Goal: Information Seeking & Learning: Understand process/instructions

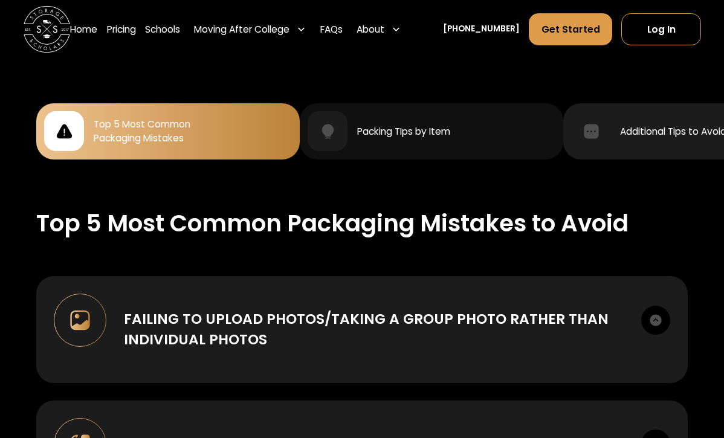
scroll to position [1087, 0]
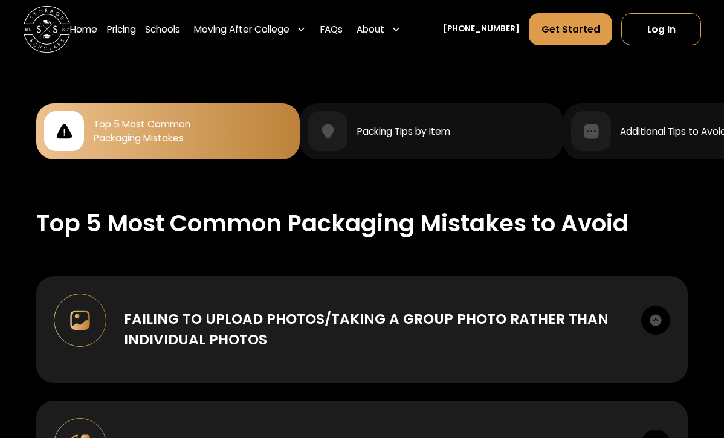
click at [233, 116] on div "Top 5 Most Common Packaging Mistakes" at bounding box center [167, 131] width 247 height 40
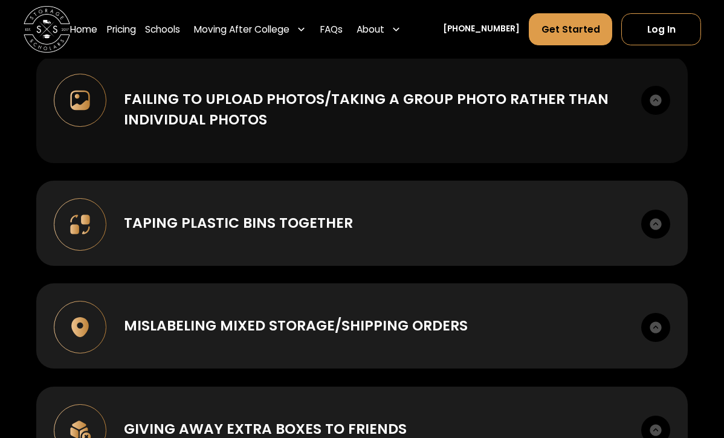
scroll to position [1309, 0]
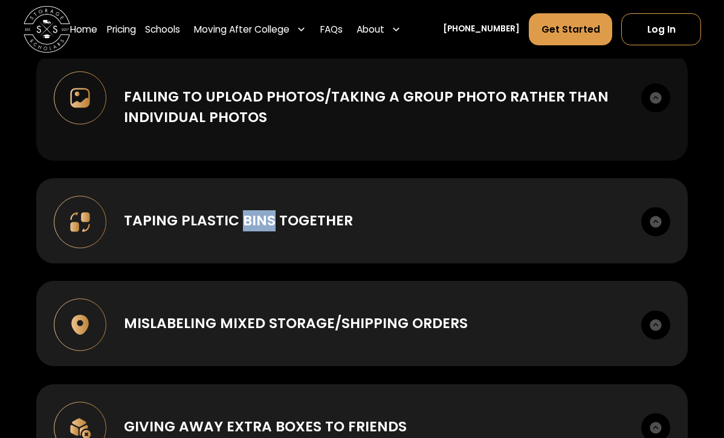
click at [658, 89] on img at bounding box center [655, 97] width 29 height 29
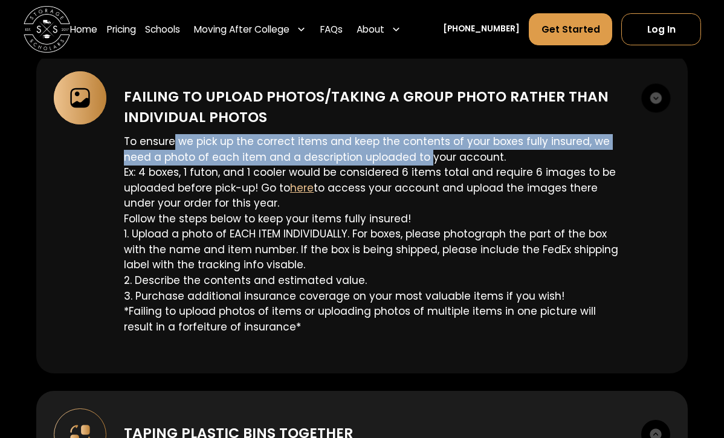
drag, startPoint x: 172, startPoint y: 129, endPoint x: 422, endPoint y: 149, distance: 250.3
click at [422, 150] on p "To ensure we pick up the correct items and keep the contents of your boxes full…" at bounding box center [373, 234] width 499 height 201
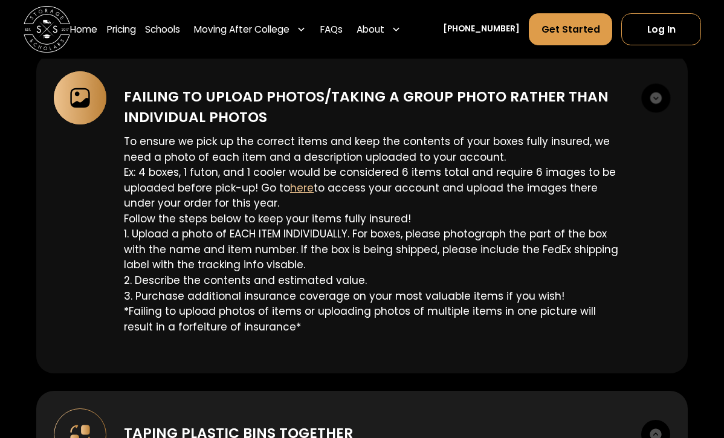
click at [201, 217] on p "To ensure we pick up the correct items and keep the contents of your boxes full…" at bounding box center [373, 234] width 499 height 201
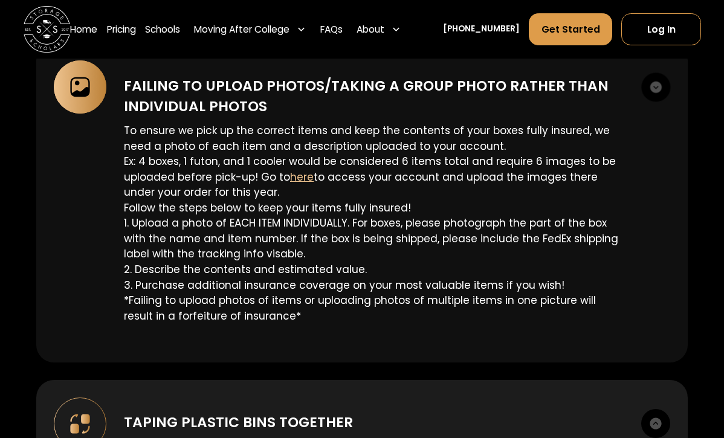
scroll to position [1324, 0]
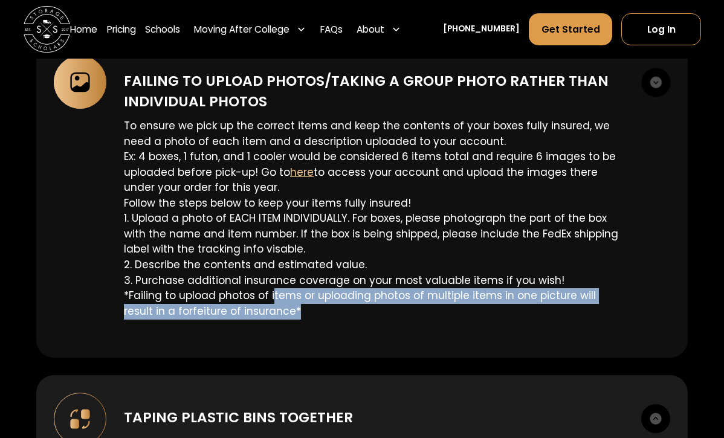
drag, startPoint x: 272, startPoint y: 281, endPoint x: 399, endPoint y: 294, distance: 127.5
click at [399, 294] on p "To ensure we pick up the correct items and keep the contents of your boxes full…" at bounding box center [373, 218] width 499 height 201
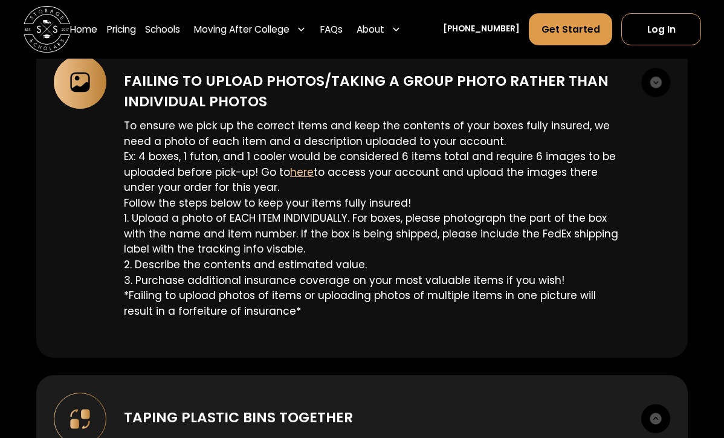
click at [383, 266] on p "To ensure we pick up the correct items and keep the contents of your boxes full…" at bounding box center [373, 218] width 499 height 201
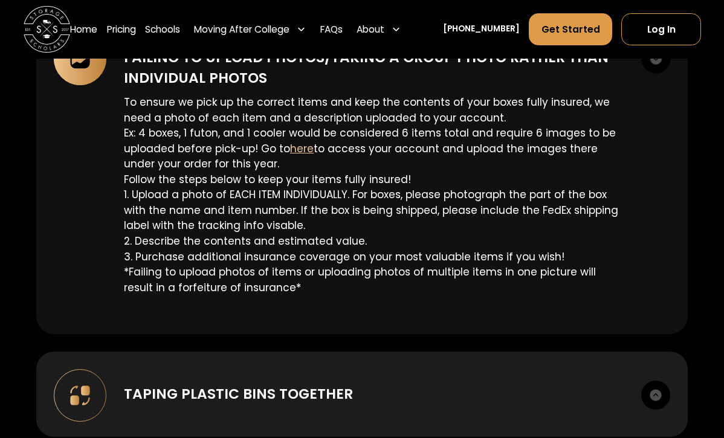
scroll to position [1349, 0]
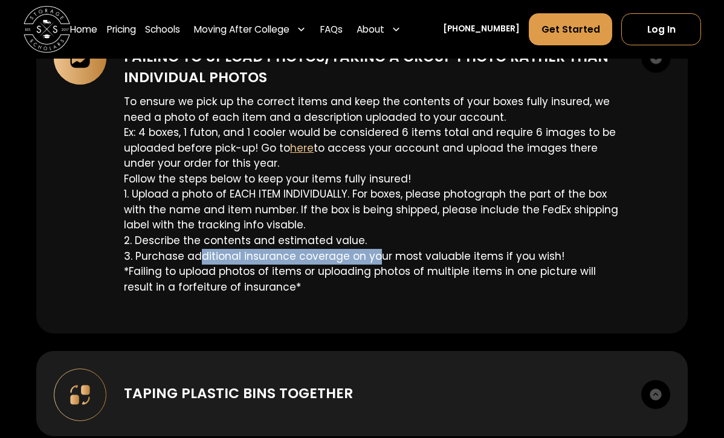
drag, startPoint x: 199, startPoint y: 245, endPoint x: 373, endPoint y: 247, distance: 174.0
click at [373, 247] on p "To ensure we pick up the correct items and keep the contents of your boxes full…" at bounding box center [373, 194] width 499 height 201
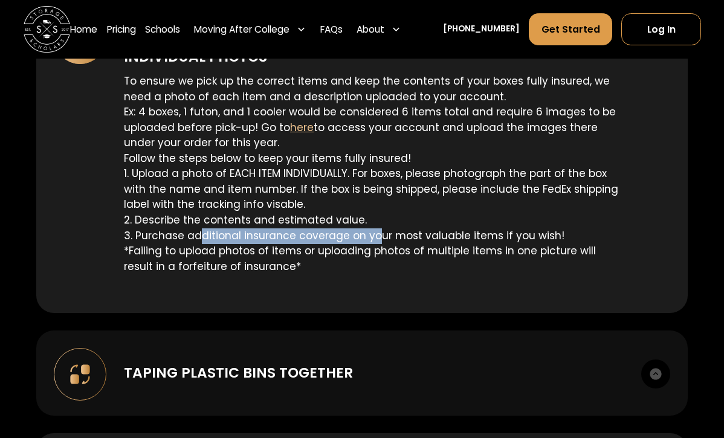
scroll to position [1370, 0]
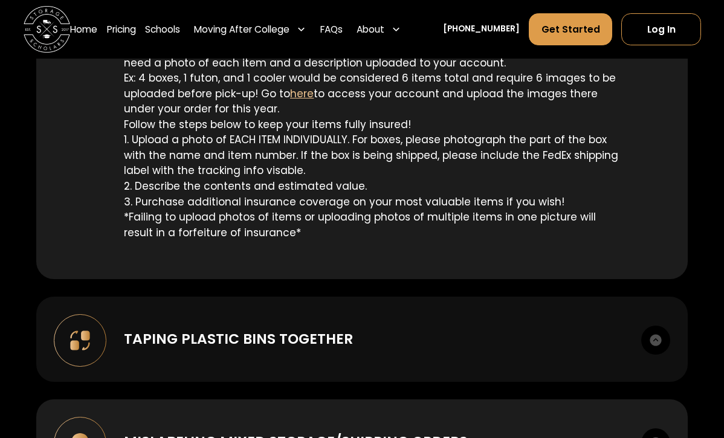
click at [326, 336] on div "Taping plastic bins together Taping plastic bins together increases the likelih…" at bounding box center [361, 339] width 651 height 85
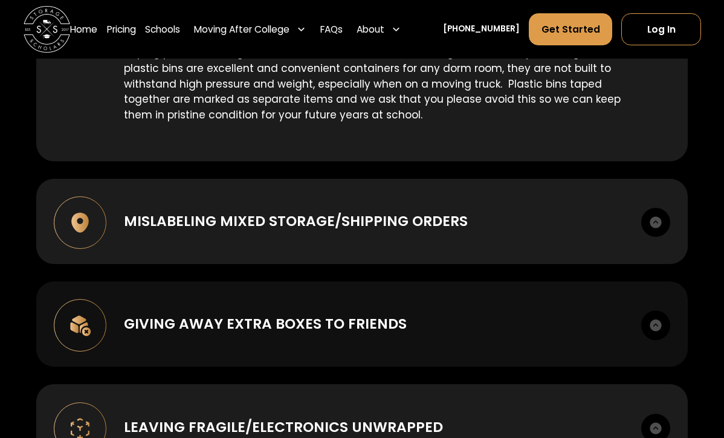
scroll to position [1721, 0]
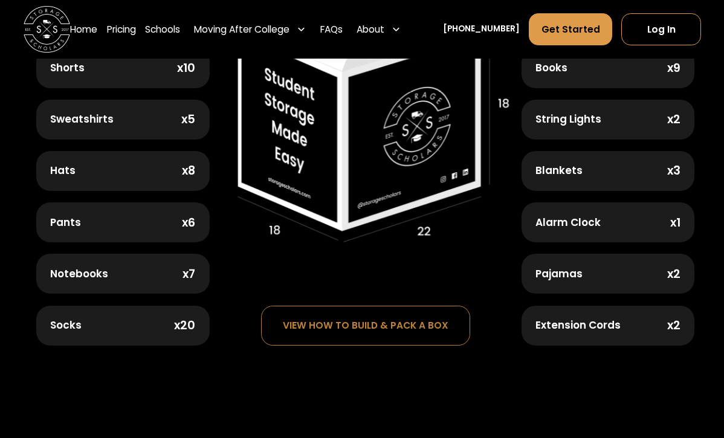
scroll to position [676, 0]
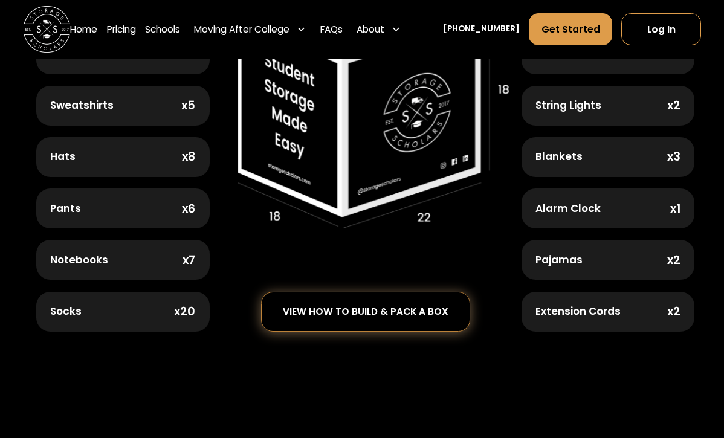
click at [403, 318] on div "view how to build & pack a box" at bounding box center [366, 311] width 208 height 39
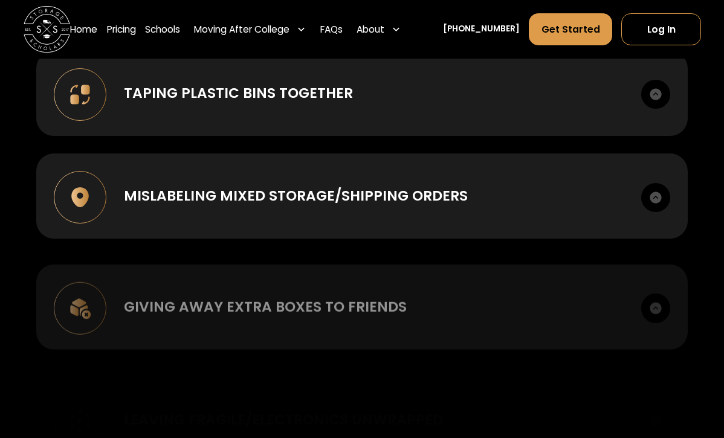
scroll to position [1439, 0]
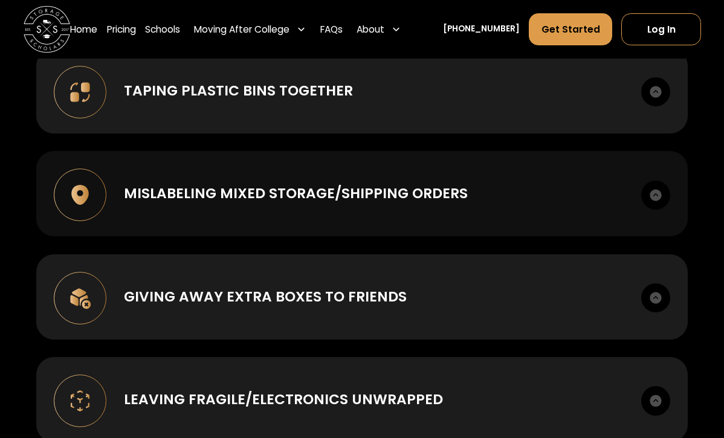
click at [473, 199] on div "Mislabeling mixed storage/shipping orders When we are picking up some items to …" at bounding box center [361, 193] width 651 height 85
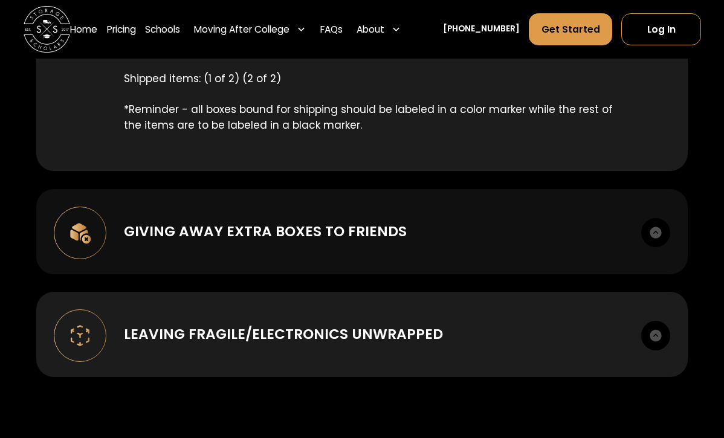
scroll to position [1718, 0]
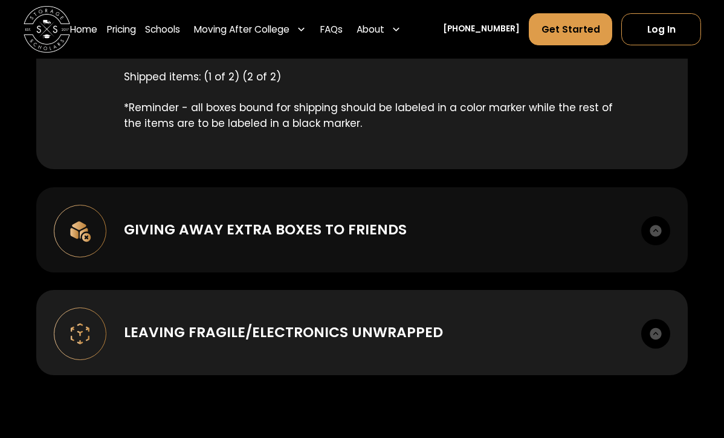
click at [328, 219] on div "Giving away extra boxes to friends" at bounding box center [265, 229] width 283 height 21
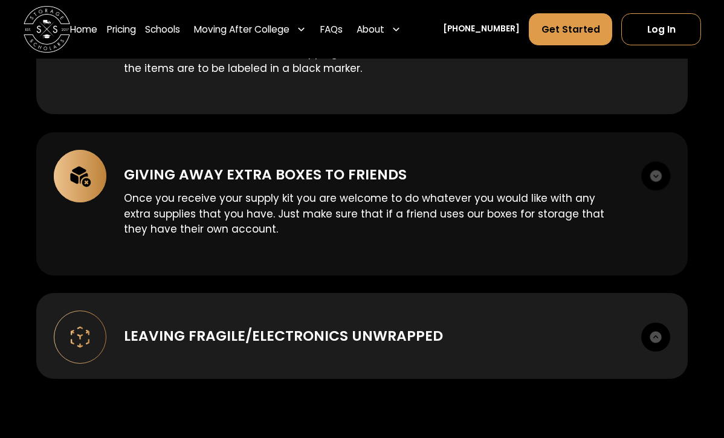
scroll to position [1820, 0]
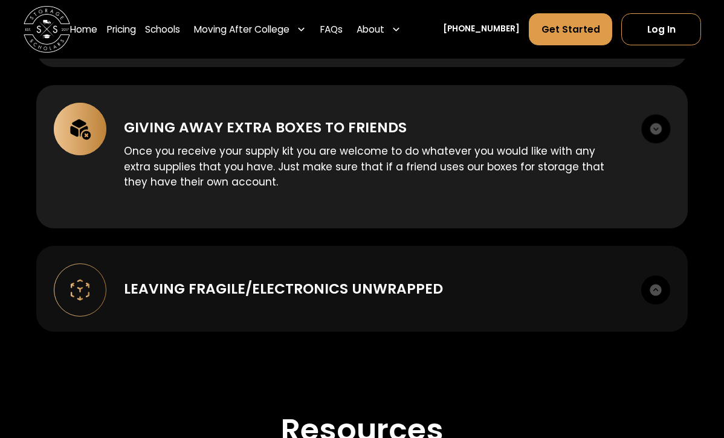
click at [289, 304] on div "Leaving Fragile/Electronics unwrapped It may be hard to believe, but we can’t t…" at bounding box center [361, 288] width 651 height 85
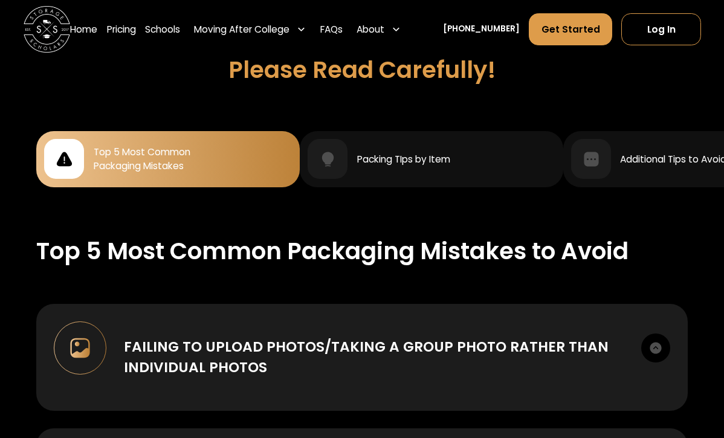
scroll to position [1077, 0]
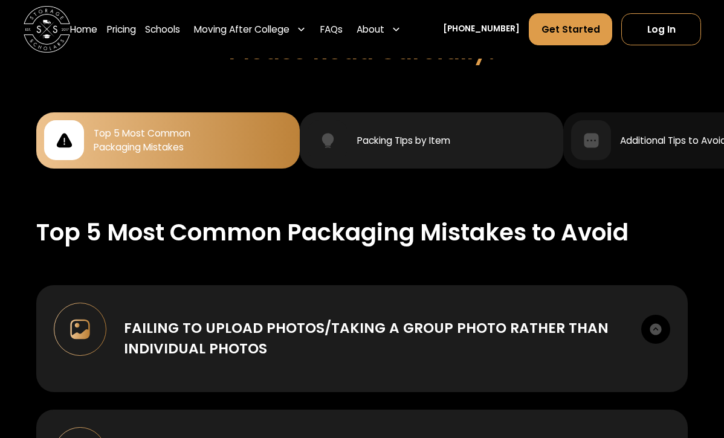
click at [484, 130] on div "Packing TIps by Item" at bounding box center [430, 140] width 247 height 40
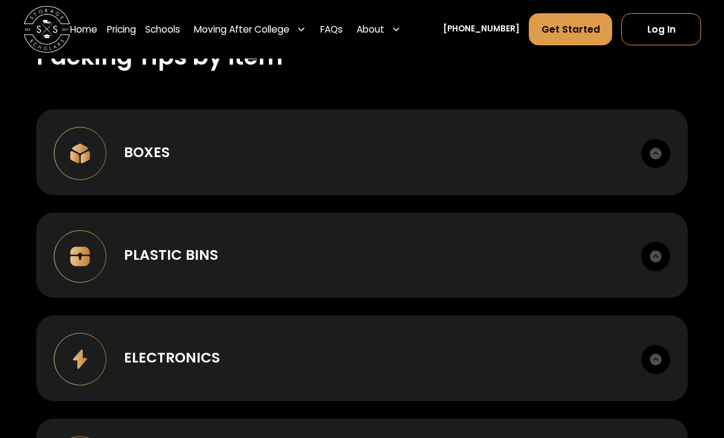
scroll to position [1277, 0]
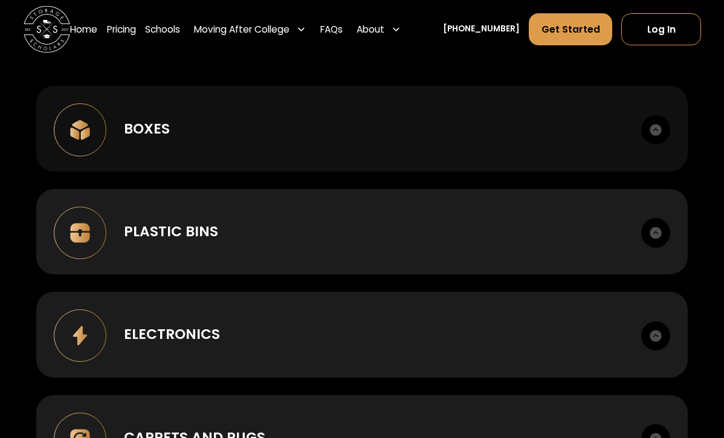
click at [373, 118] on div "Boxes" at bounding box center [373, 128] width 499 height 21
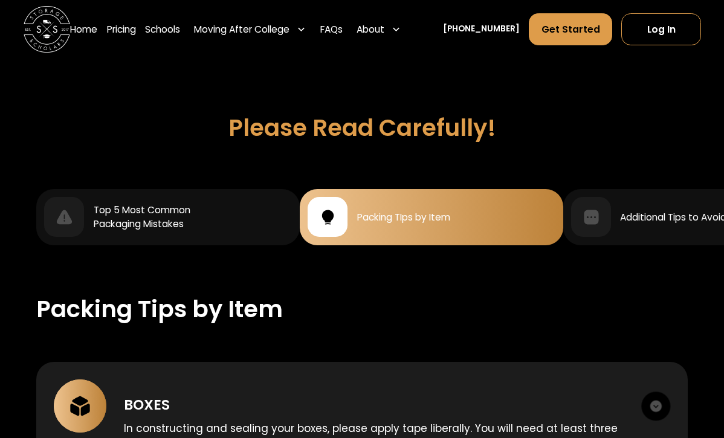
scroll to position [998, 0]
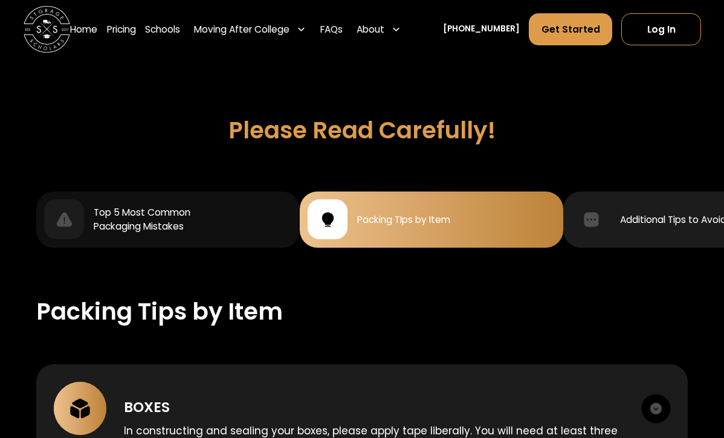
click at [678, 199] on div "Additional Tips to Avoid Damage & Fees" at bounding box center [694, 219] width 247 height 40
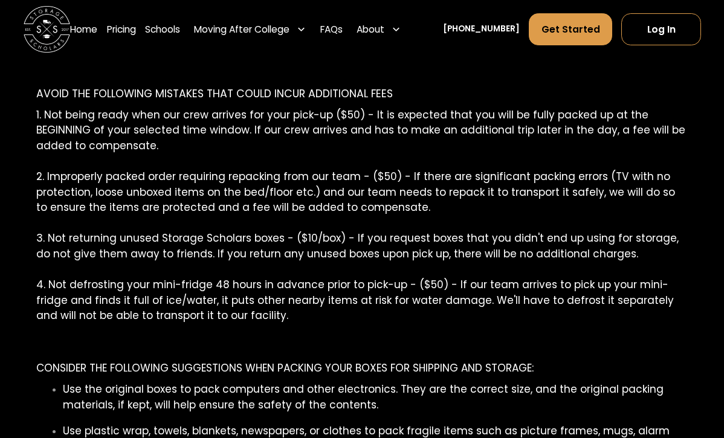
scroll to position [1271, 0]
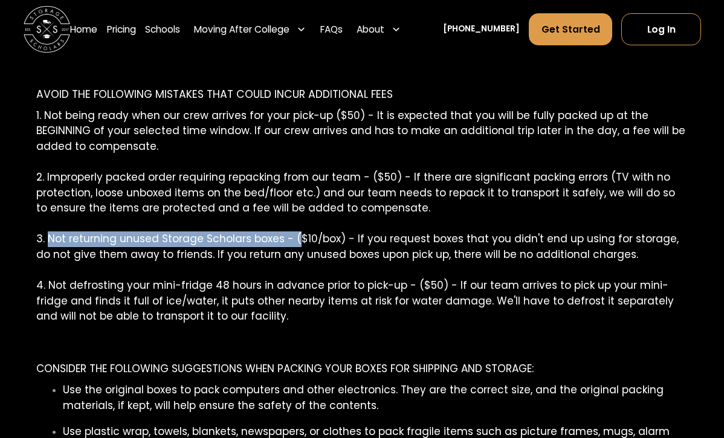
drag, startPoint x: 47, startPoint y: 226, endPoint x: 293, endPoint y: 229, distance: 246.4
click at [293, 229] on p "1. Not being ready when our crew arrives for your pick-up ($50) - It is expecte…" at bounding box center [361, 231] width 651 height 247
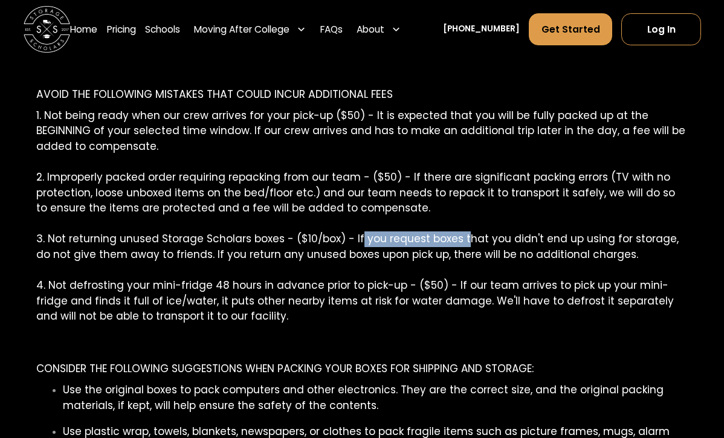
drag, startPoint x: 357, startPoint y: 228, endPoint x: 458, endPoint y: 231, distance: 100.9
click at [458, 231] on p "1. Not being ready when our crew arrives for your pick-up ($50) - It is expecte…" at bounding box center [361, 231] width 651 height 247
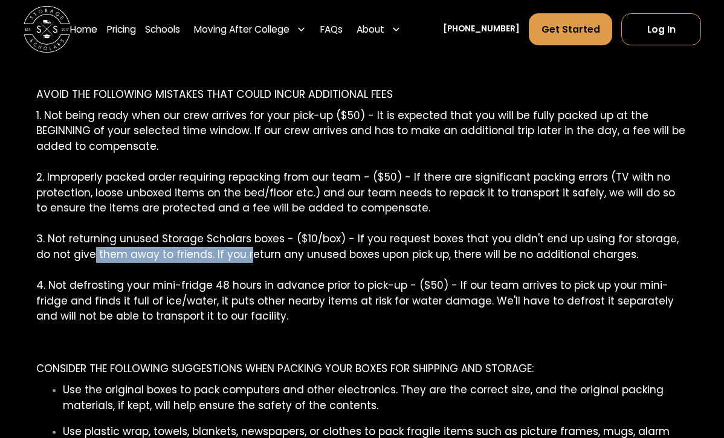
drag, startPoint x: 75, startPoint y: 245, endPoint x: 226, endPoint y: 245, distance: 151.0
click at [227, 245] on p "1. Not being ready when our crew arrives for your pick-up ($50) - It is expecte…" at bounding box center [361, 231] width 651 height 247
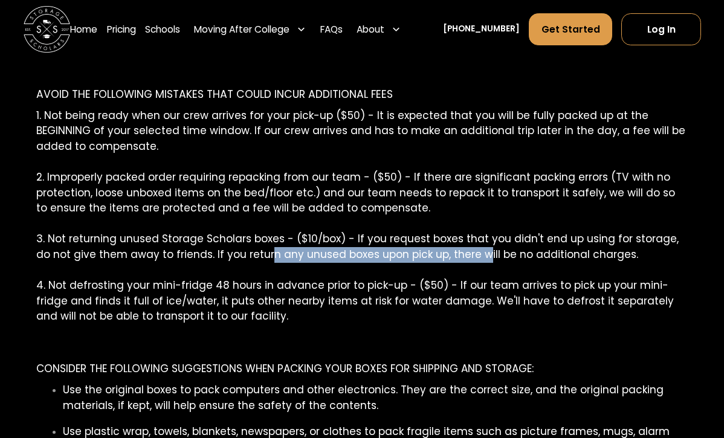
drag, startPoint x: 251, startPoint y: 239, endPoint x: 461, endPoint y: 243, distance: 209.6
click at [461, 243] on p "1. Not being ready when our crew arrives for your pick-up ($50) - It is expecte…" at bounding box center [361, 231] width 651 height 247
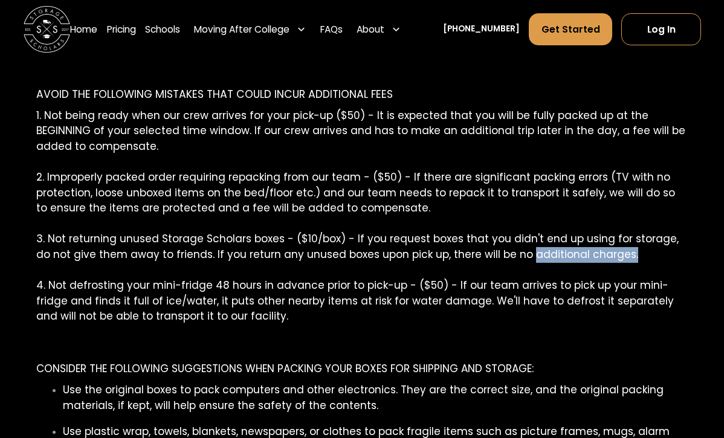
drag, startPoint x: 510, startPoint y: 241, endPoint x: 610, endPoint y: 245, distance: 100.3
click at [610, 245] on p "1. Not being ready when our crew arrives for your pick-up ($50) - It is expecte…" at bounding box center [361, 231] width 651 height 247
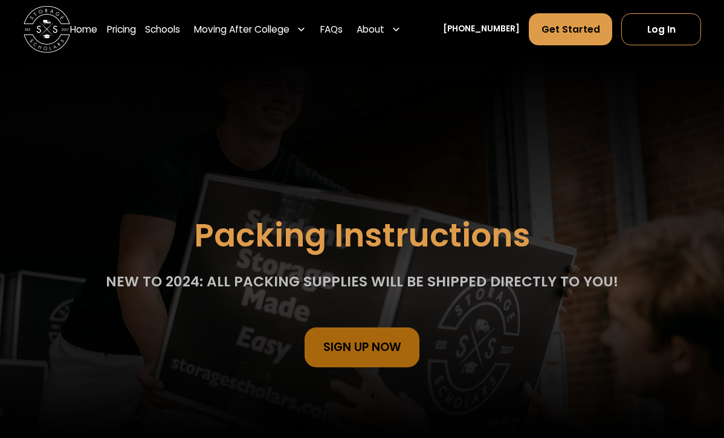
scroll to position [0, 0]
